Goal: Task Accomplishment & Management: Use online tool/utility

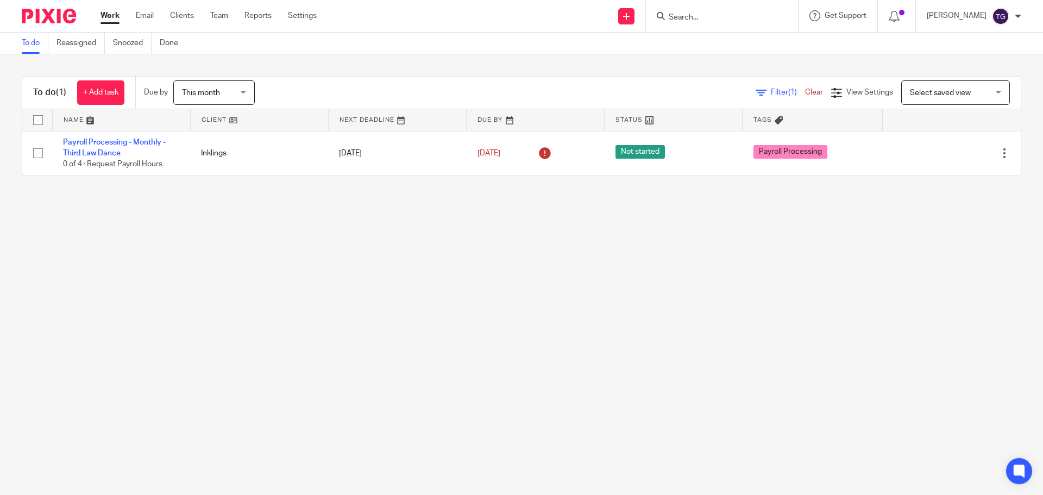
click at [51, 7] on div at bounding box center [45, 16] width 90 height 32
click at [60, 13] on img at bounding box center [49, 16] width 54 height 15
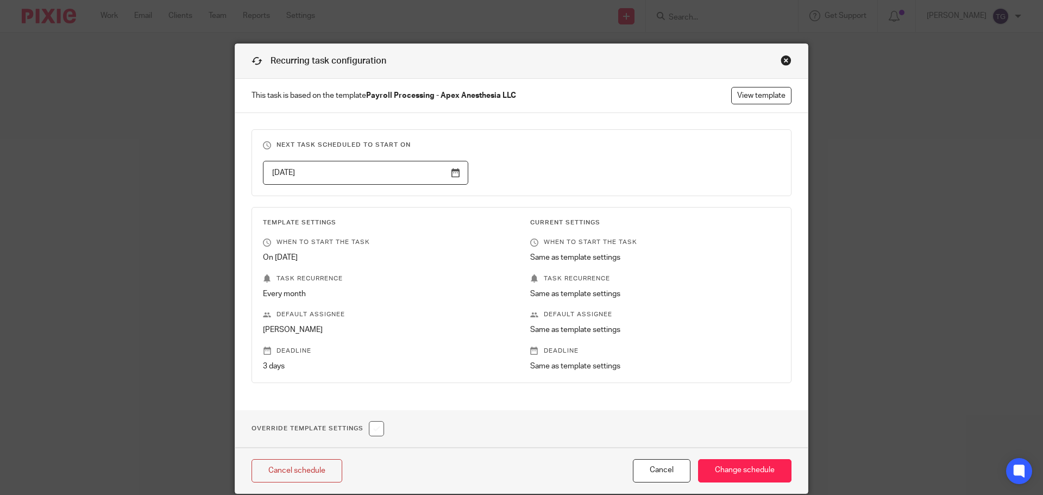
click at [134, 165] on div "Recurring task configuration This task is based on the template Payroll Process…" at bounding box center [521, 247] width 1043 height 495
